Goal: Task Accomplishment & Management: Use online tool/utility

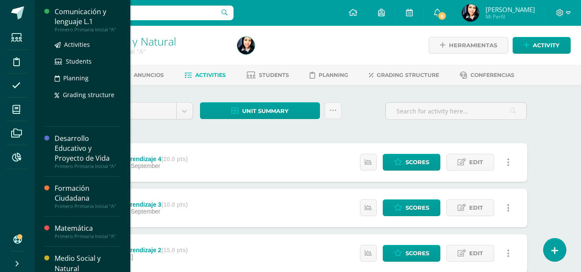
click at [84, 25] on div "Comunicación y lenguaje L.1" at bounding box center [87, 17] width 65 height 20
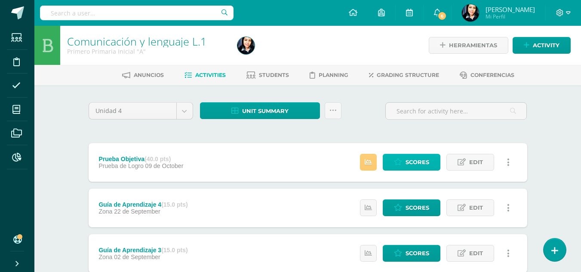
click at [418, 160] on span "Scores" at bounding box center [418, 162] width 24 height 16
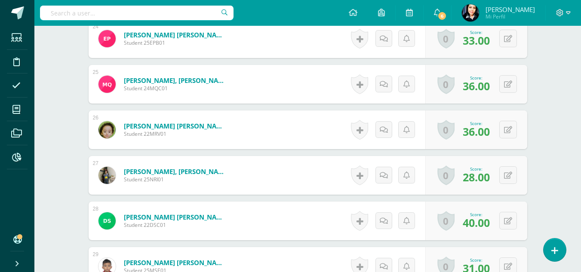
scroll to position [1199, 0]
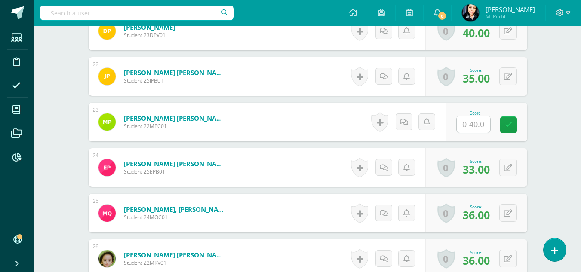
click at [477, 126] on input "text" at bounding box center [474, 124] width 34 height 17
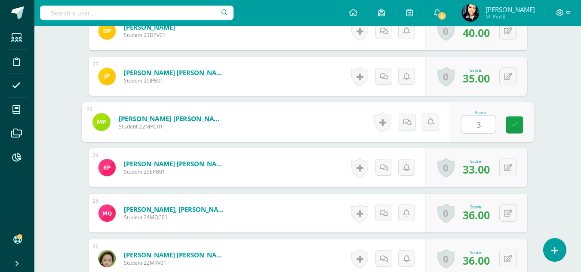
type input "35"
click at [515, 125] on icon at bounding box center [515, 124] width 8 height 7
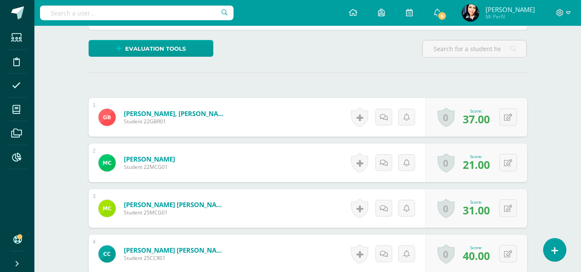
scroll to position [29, 0]
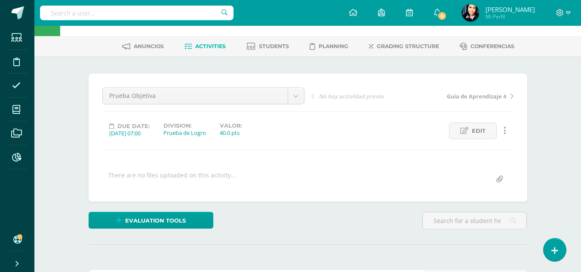
click at [213, 43] on span "Activities" at bounding box center [210, 46] width 31 height 6
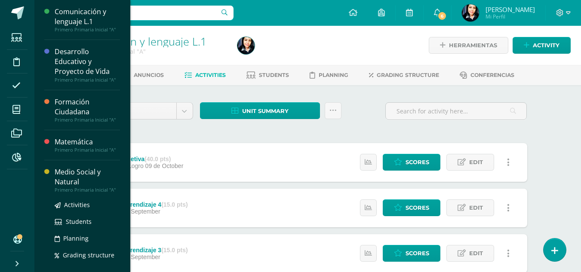
click at [73, 172] on div "Medio Social y Natural" at bounding box center [87, 177] width 65 height 20
